Goal: Find specific page/section: Find specific page/section

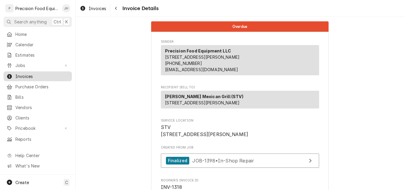
click at [32, 75] on span "Invoices" at bounding box center [42, 76] width 54 height 6
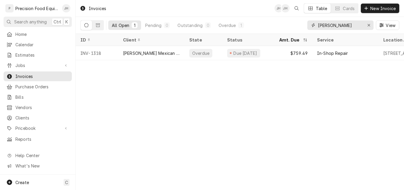
drag, startPoint x: 337, startPoint y: 26, endPoint x: 308, endPoint y: 25, distance: 28.1
click at [308, 25] on div "moreno" at bounding box center [340, 24] width 66 height 9
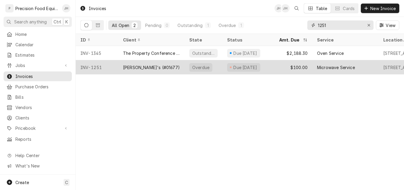
type input "1251"
click at [174, 67] on div "[PERSON_NAME]'s (#01677)" at bounding box center [151, 67] width 66 height 14
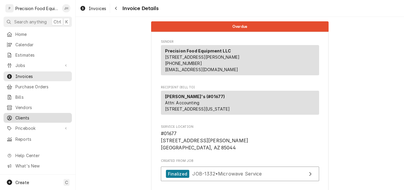
click at [28, 114] on span "Clients" at bounding box center [42, 117] width 54 height 6
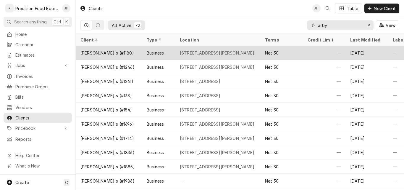
scroll to position [44, 0]
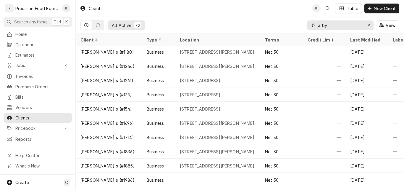
drag, startPoint x: 334, startPoint y: 24, endPoint x: 290, endPoint y: 28, distance: 44.2
click at [290, 28] on div "All Active 72 arby View" at bounding box center [239, 25] width 319 height 17
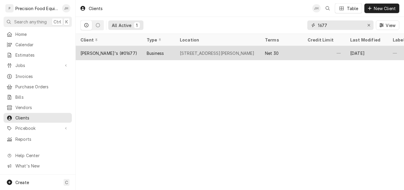
type input "1677"
click at [195, 53] on div "4902 E. Ray Rd., Phoenix, AZ 85044" at bounding box center [217, 53] width 75 height 6
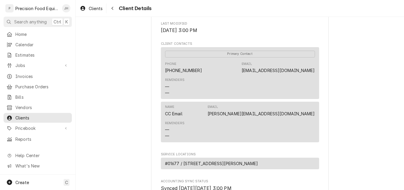
scroll to position [118, 0]
